Goal: Information Seeking & Learning: Learn about a topic

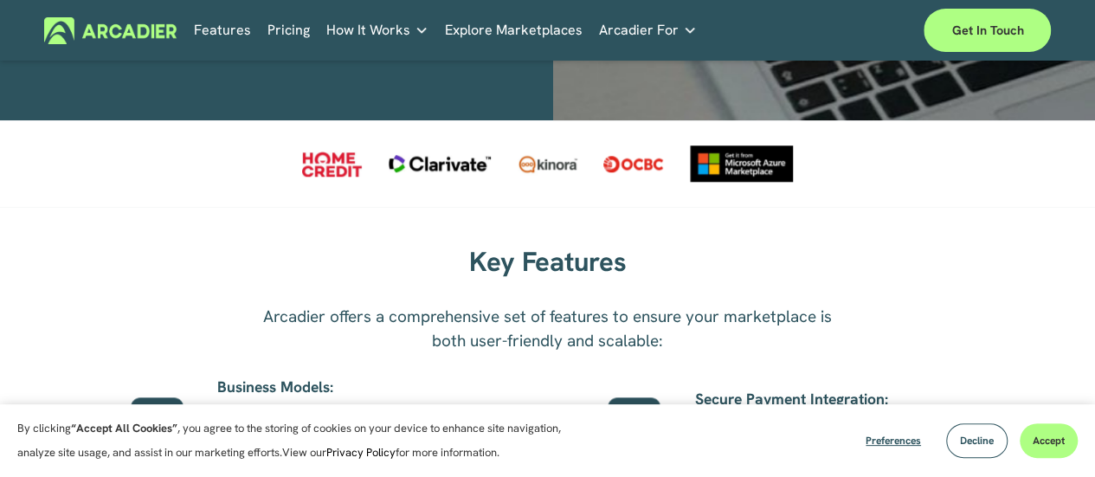
scroll to position [707, 0]
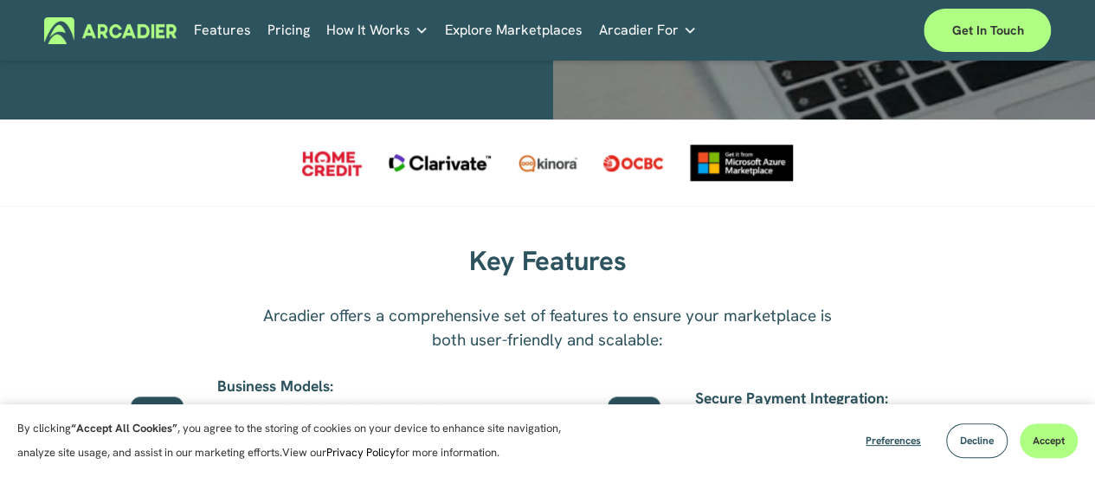
click at [333, 162] on div at bounding box center [332, 164] width 60 height 26
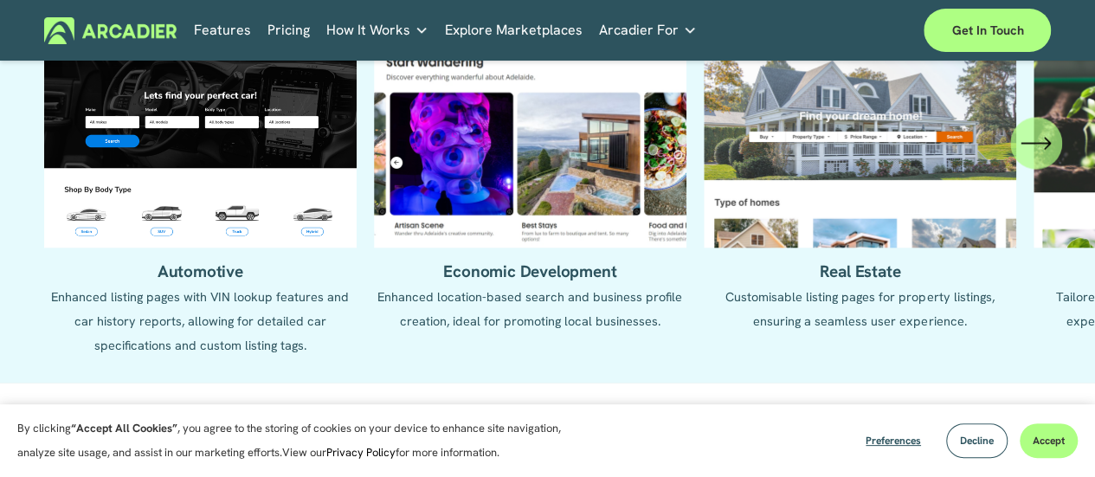
scroll to position [1599, 0]
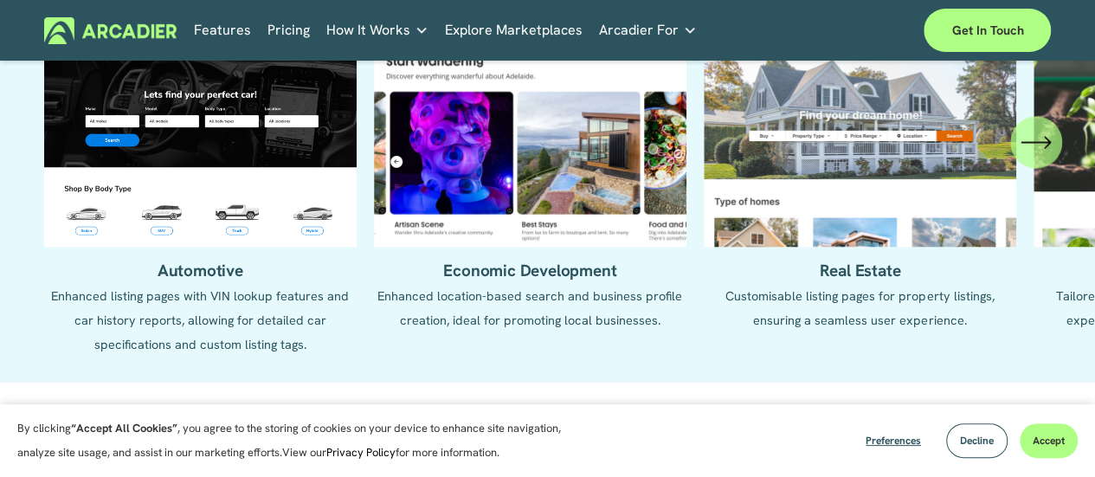
click at [1032, 158] on icon "\a \a \a Next\a \a" at bounding box center [1036, 141] width 31 height 31
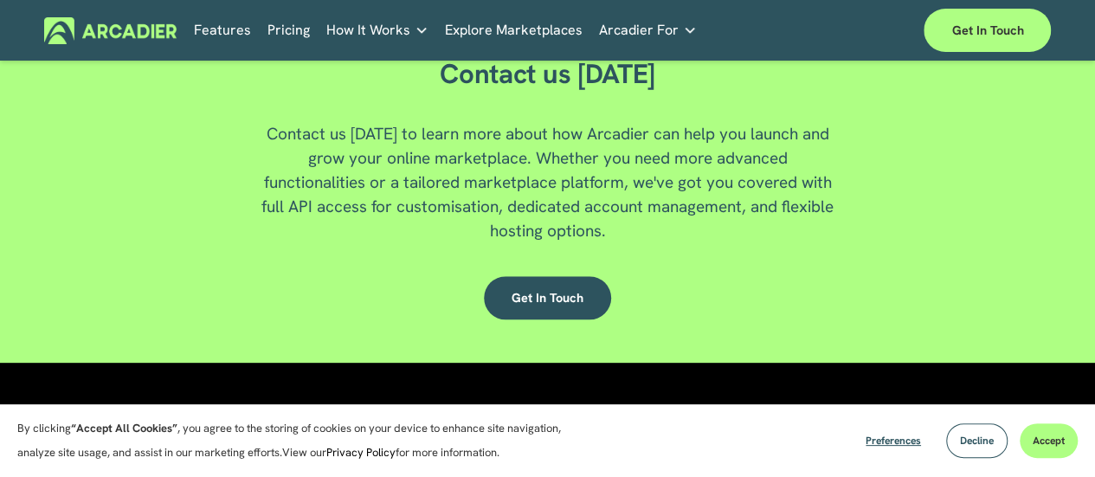
scroll to position [4149, 0]
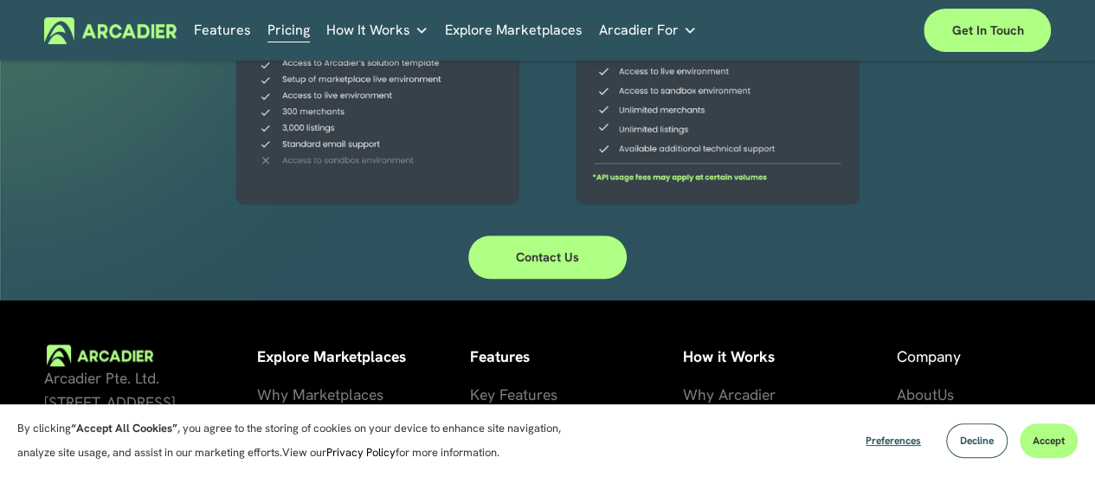
scroll to position [638, 0]
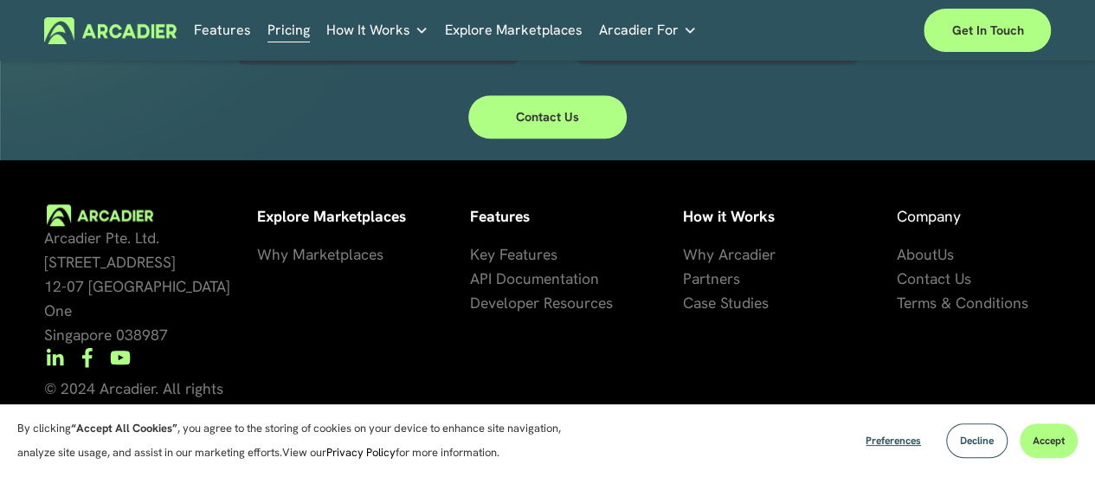
click at [345, 216] on strong "Explore Marketplaces" at bounding box center [331, 216] width 149 height 20
click at [325, 258] on span "Why Marketplaces" at bounding box center [320, 254] width 126 height 20
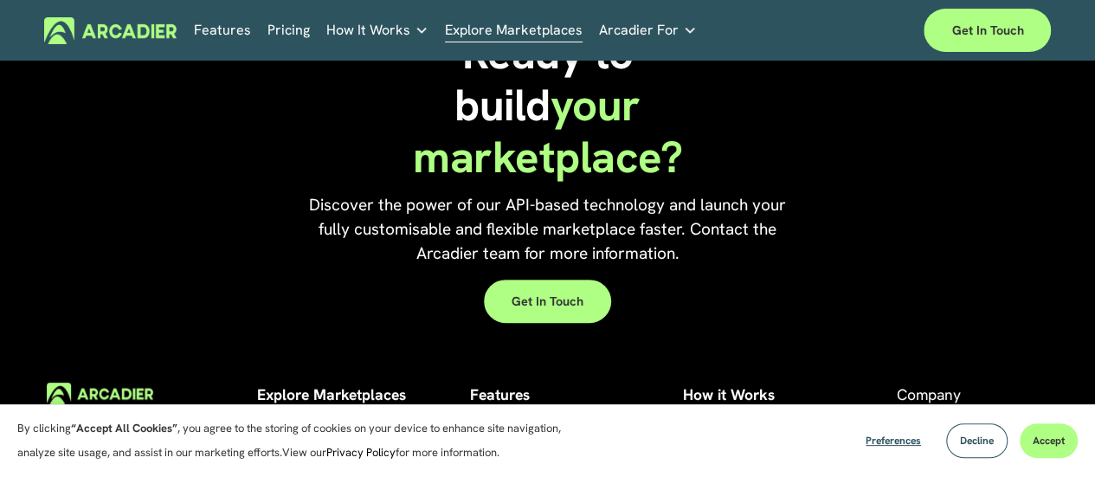
scroll to position [3464, 0]
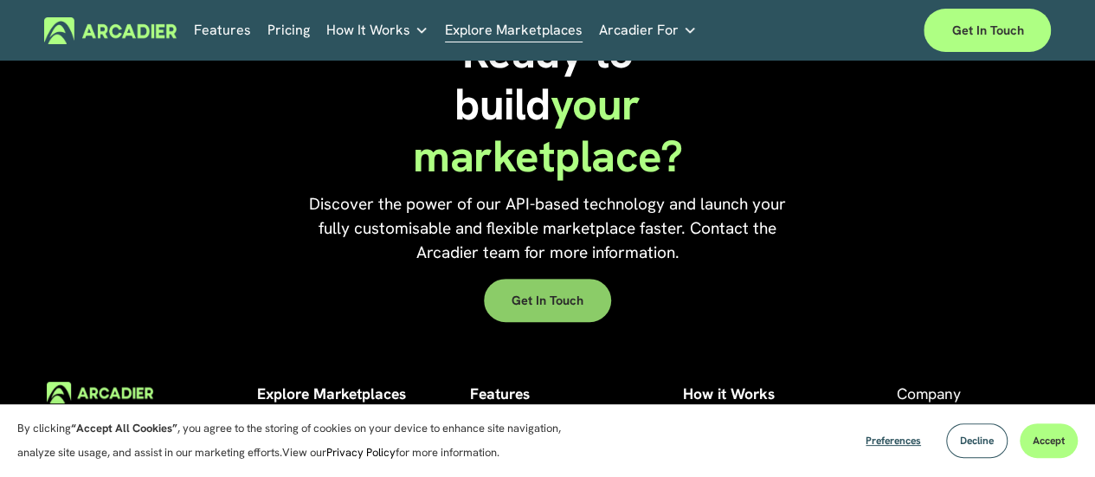
click at [565, 322] on link "Get in touch" at bounding box center [547, 300] width 127 height 43
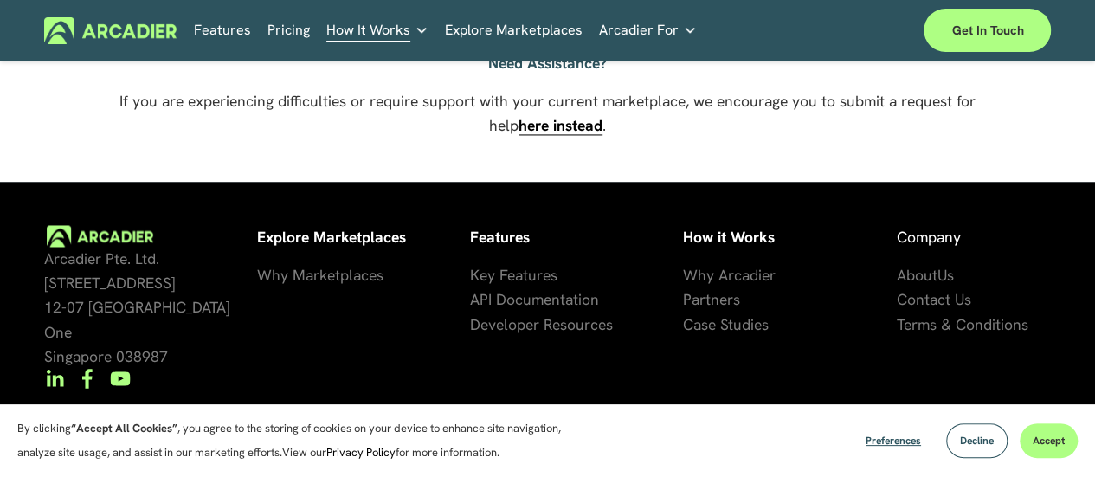
scroll to position [1321, 0]
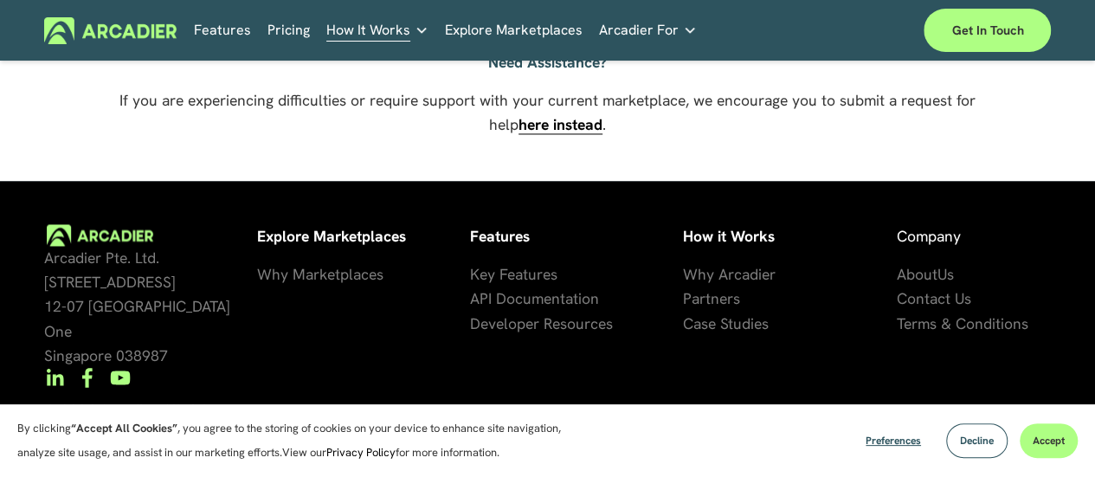
click at [492, 284] on span "Key Features" at bounding box center [513, 274] width 87 height 20
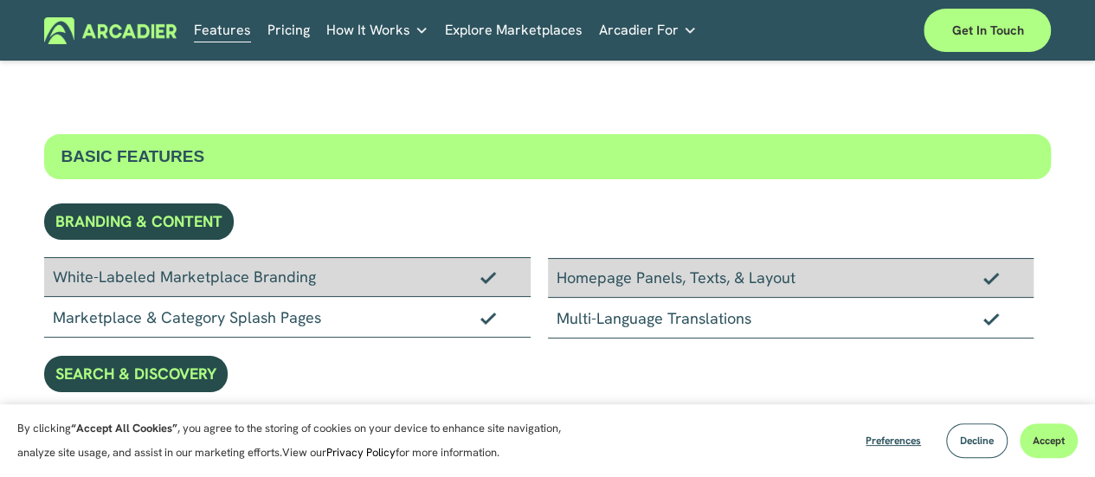
click at [545, 32] on link "Explore Marketplaces" at bounding box center [514, 30] width 138 height 27
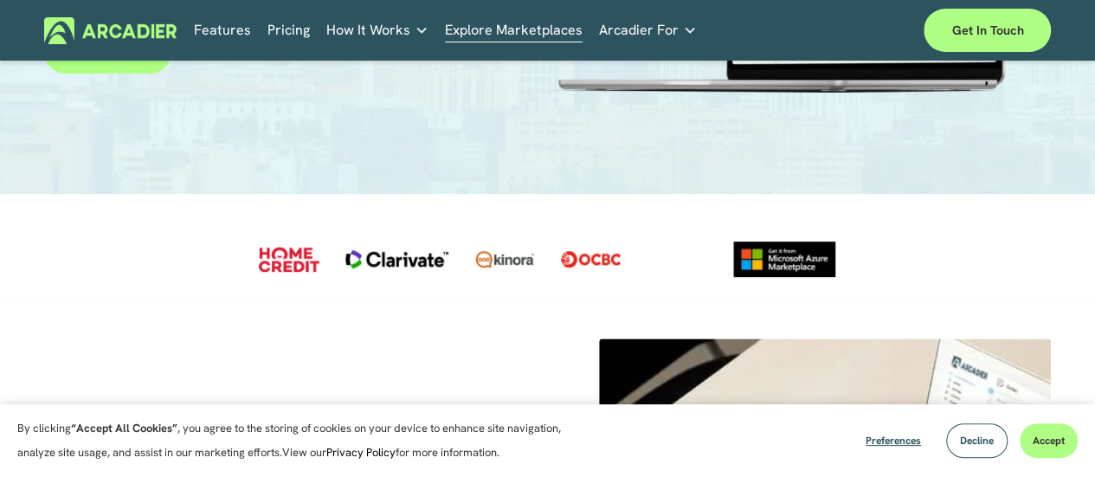
scroll to position [307, 0]
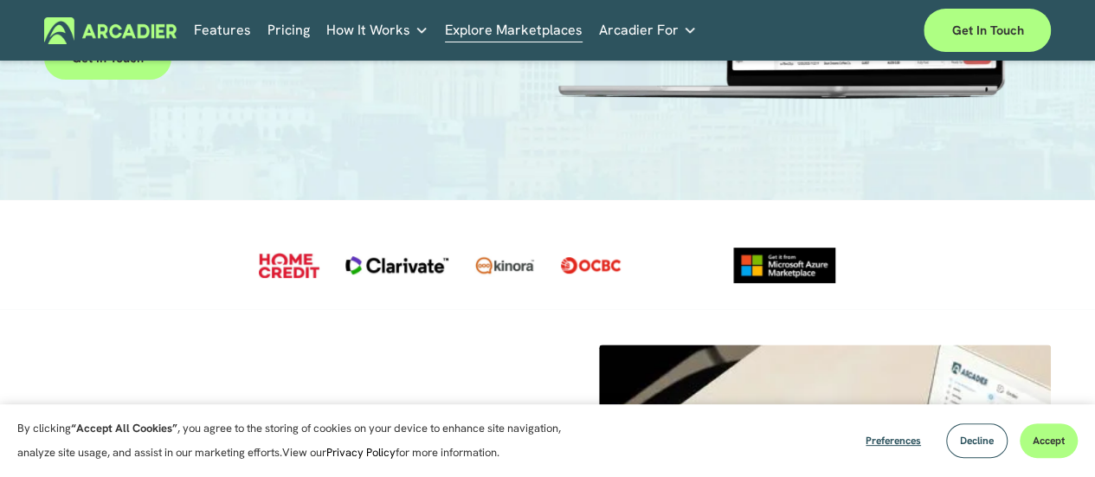
click at [0, 0] on link "Real Estate Whether you sell or rent out real estate, our marketplace tech seam…" at bounding box center [0, 0] width 0 height 0
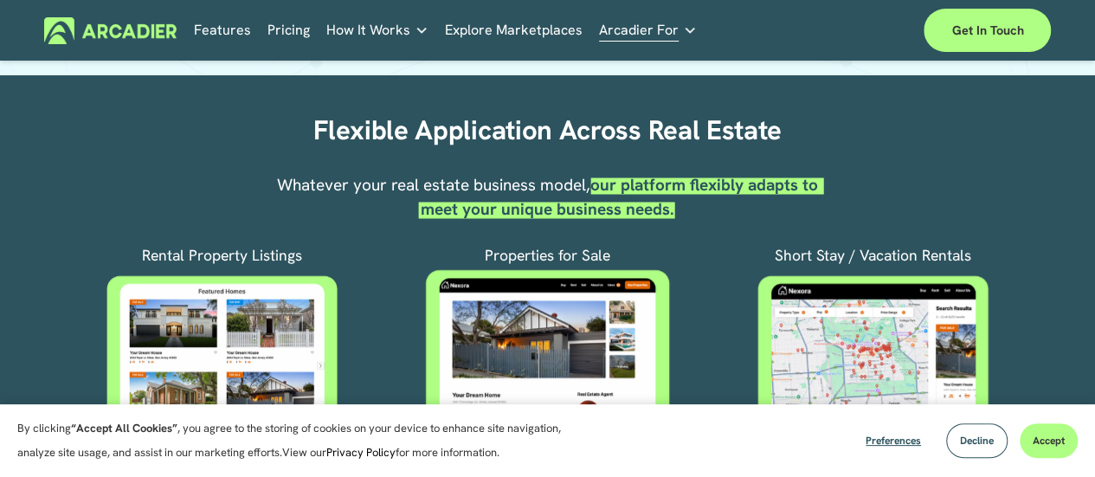
scroll to position [496, 0]
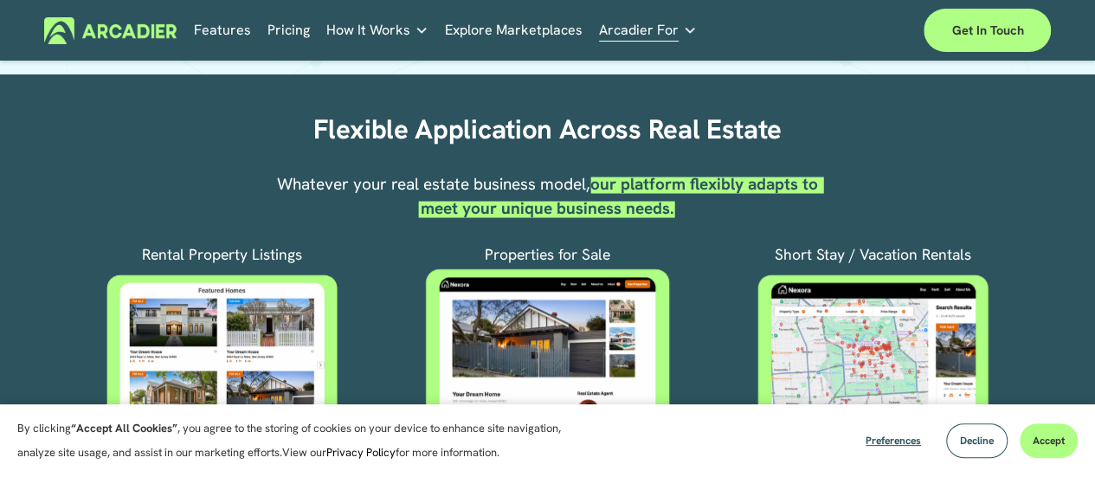
click at [619, 140] on h2 "Flexible Application Across Real Estate" at bounding box center [547, 130] width 487 height 34
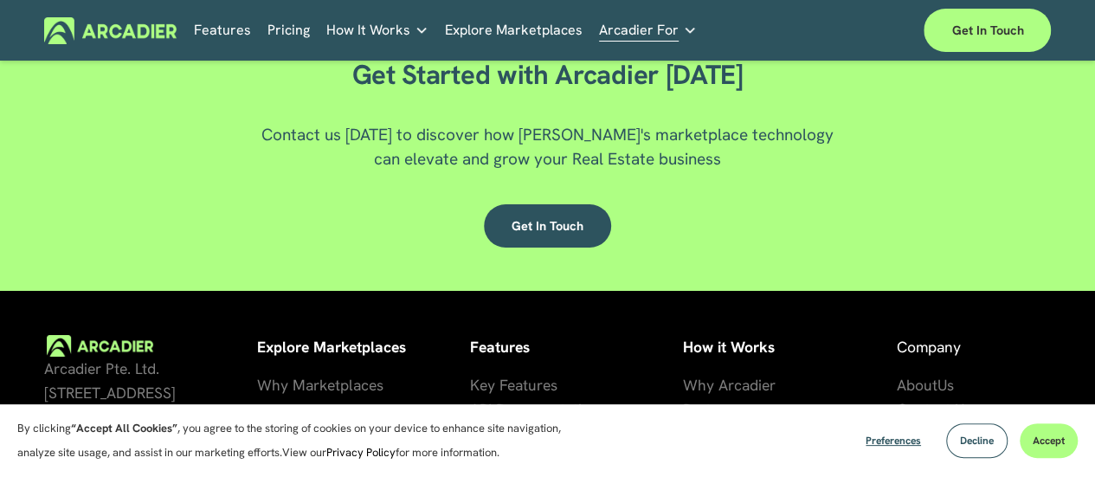
scroll to position [3116, 0]
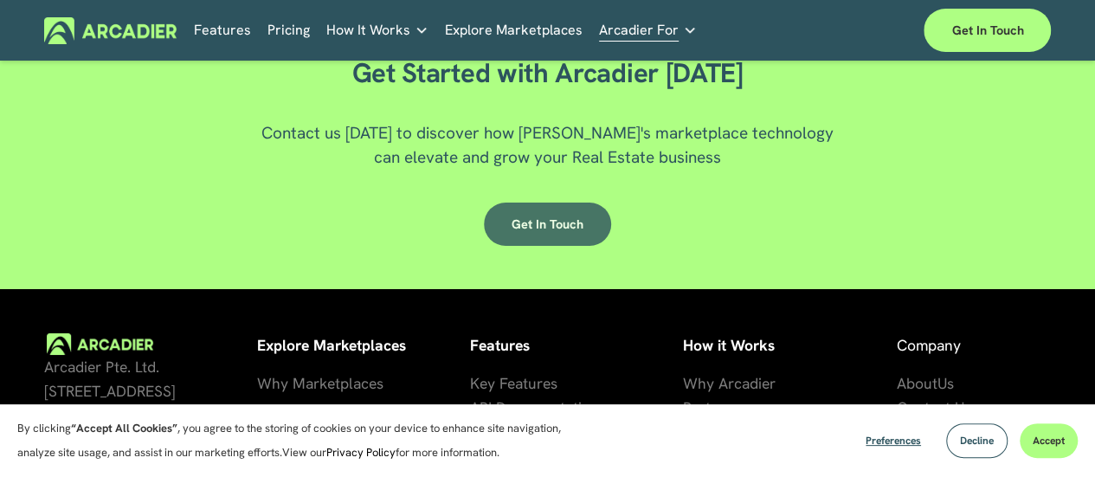
click at [519, 246] on link "Get in touch" at bounding box center [547, 224] width 127 height 43
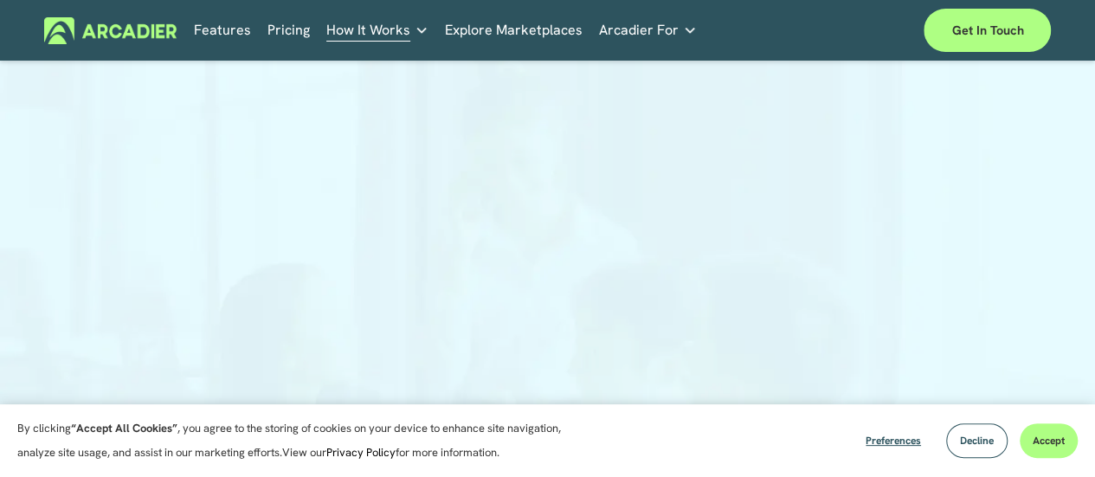
click at [283, 20] on link "Pricing" at bounding box center [289, 30] width 42 height 27
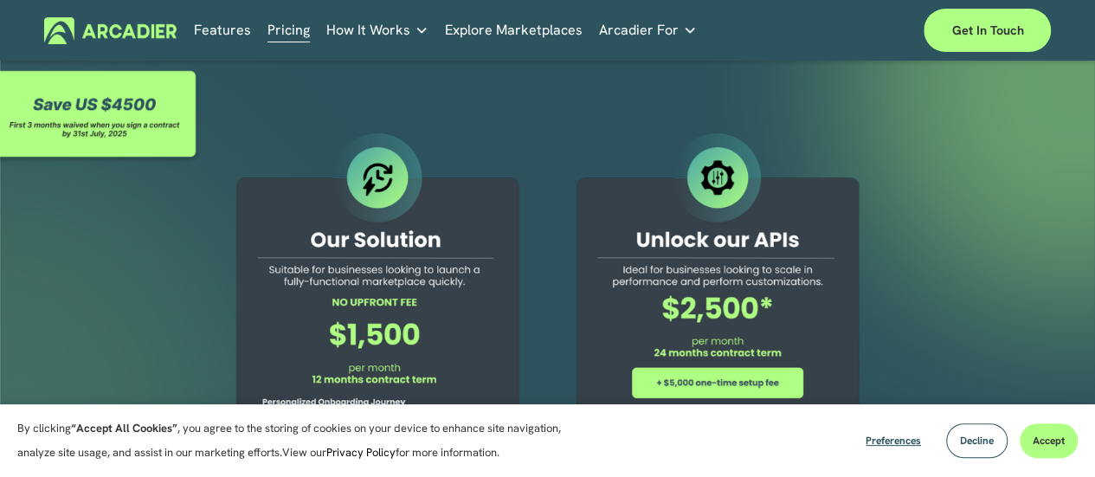
click at [128, 29] on img at bounding box center [110, 30] width 132 height 27
